Goal: Find specific page/section

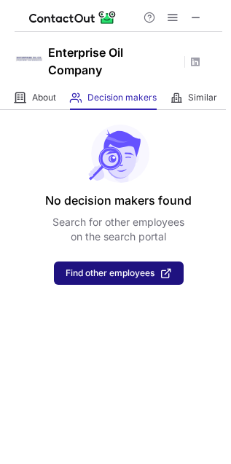
click at [111, 263] on button "Find other employees" at bounding box center [119, 272] width 130 height 23
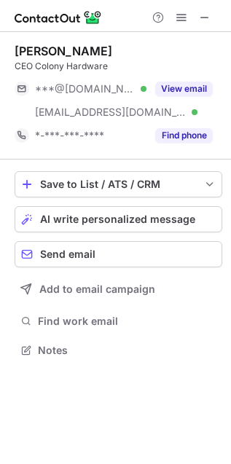
scroll to position [340, 231]
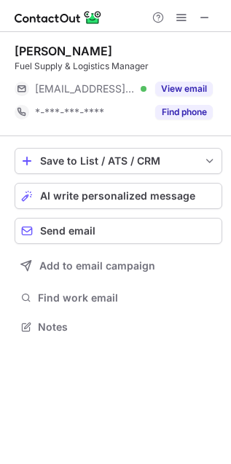
scroll to position [317, 231]
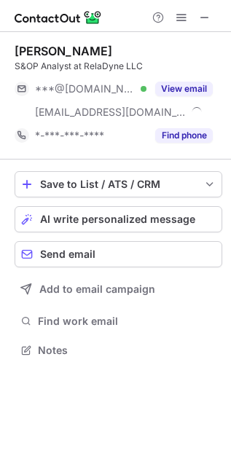
scroll to position [340, 231]
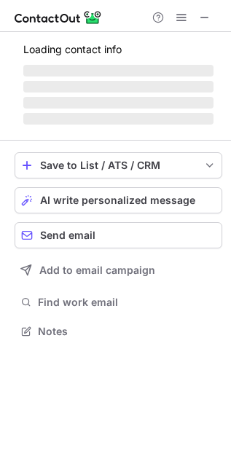
scroll to position [340, 231]
